Goal: Find specific page/section: Find specific page/section

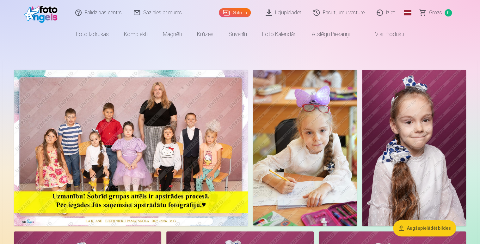
click at [32, 10] on img at bounding box center [42, 13] width 36 height 20
click at [93, 12] on link "Palīdzības centrs" at bounding box center [99, 12] width 59 height 25
click at [295, 12] on link "Lejupielādēt" at bounding box center [284, 12] width 48 height 25
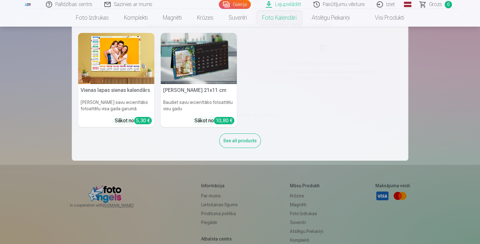
scroll to position [95, 0]
